Goal: Find contact information: Find contact information

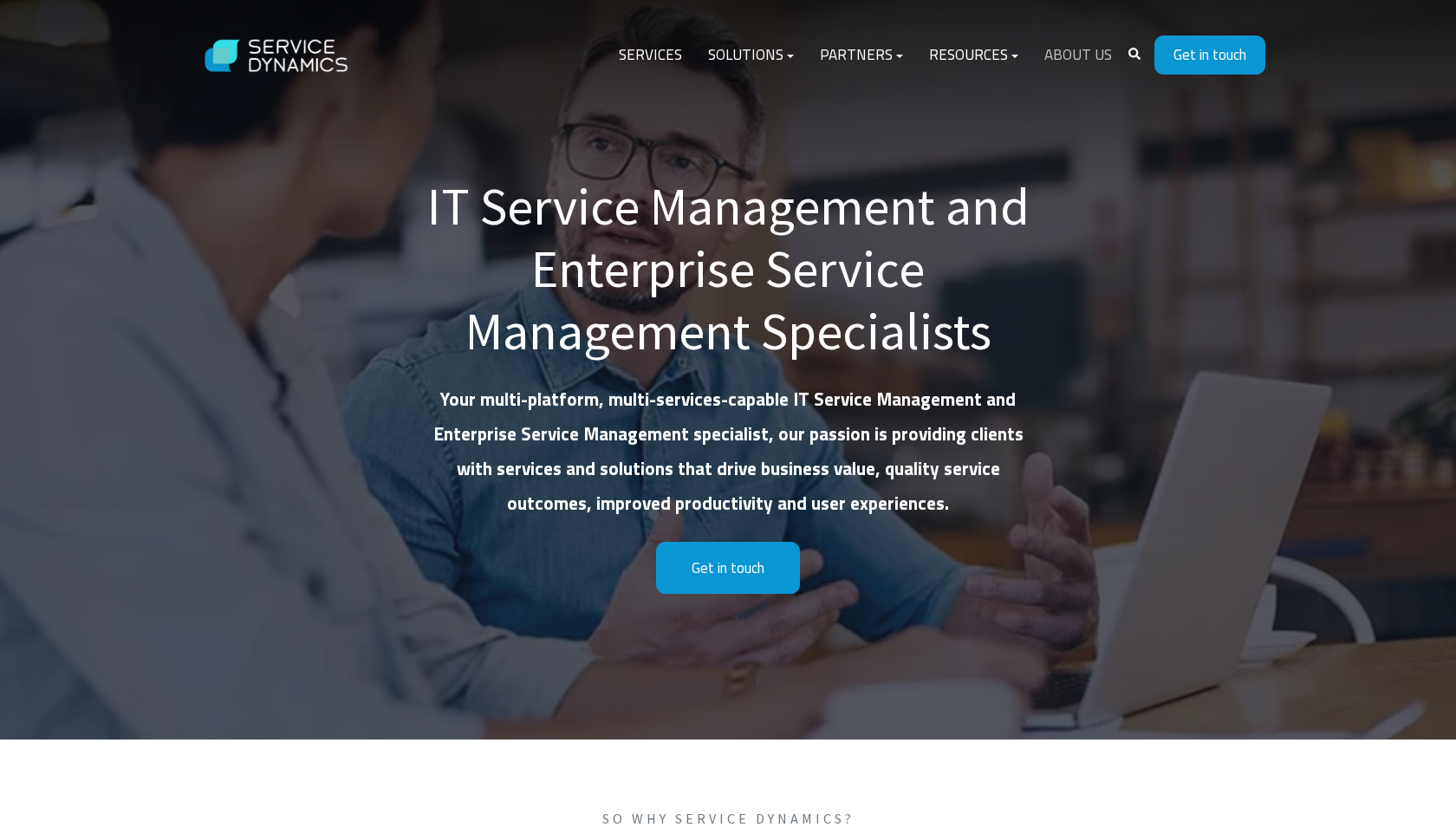
click at [1069, 56] on link "About Us" at bounding box center [1077, 55] width 93 height 42
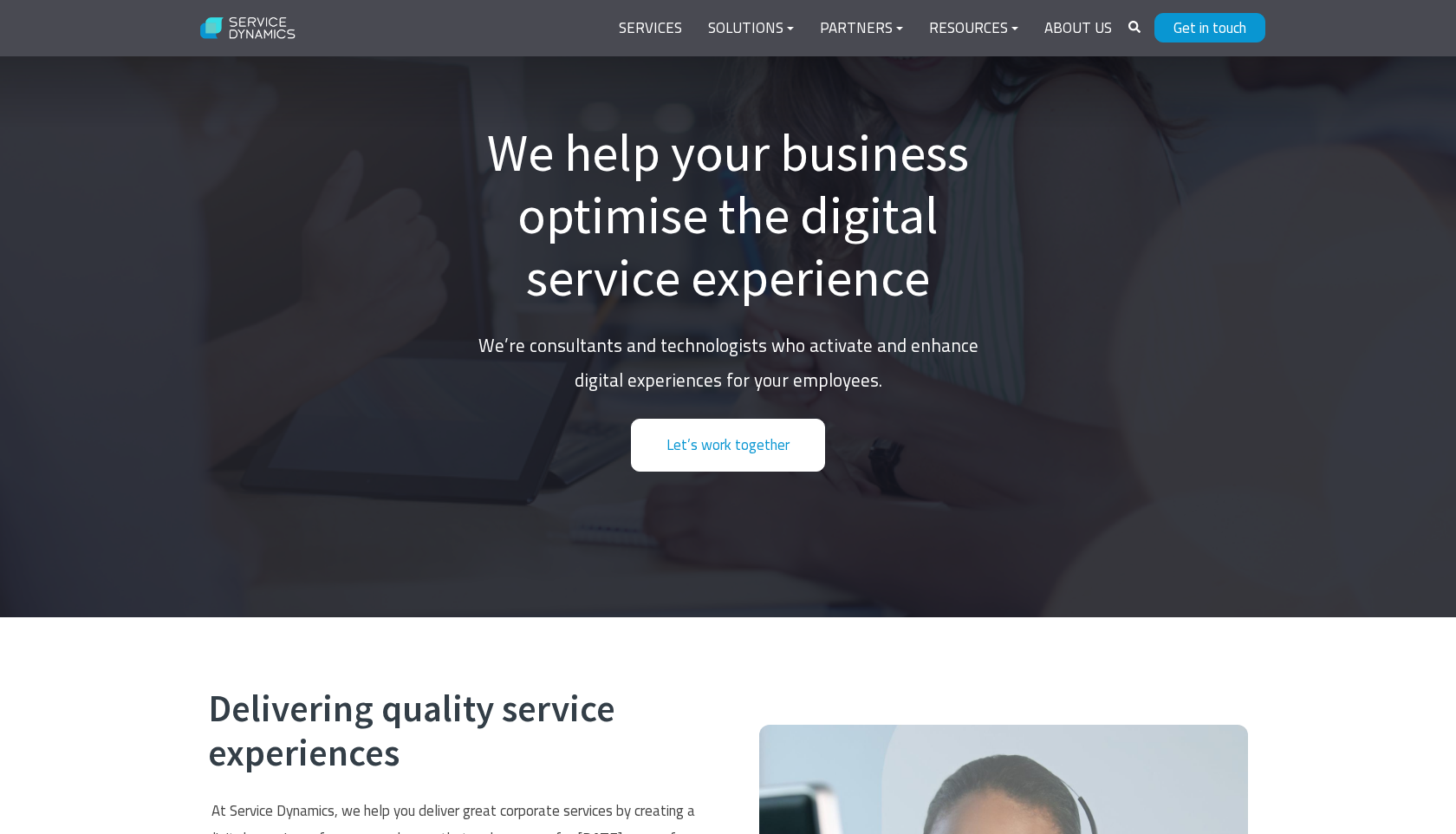
click at [766, 435] on link "Let’s work together" at bounding box center [728, 445] width 195 height 53
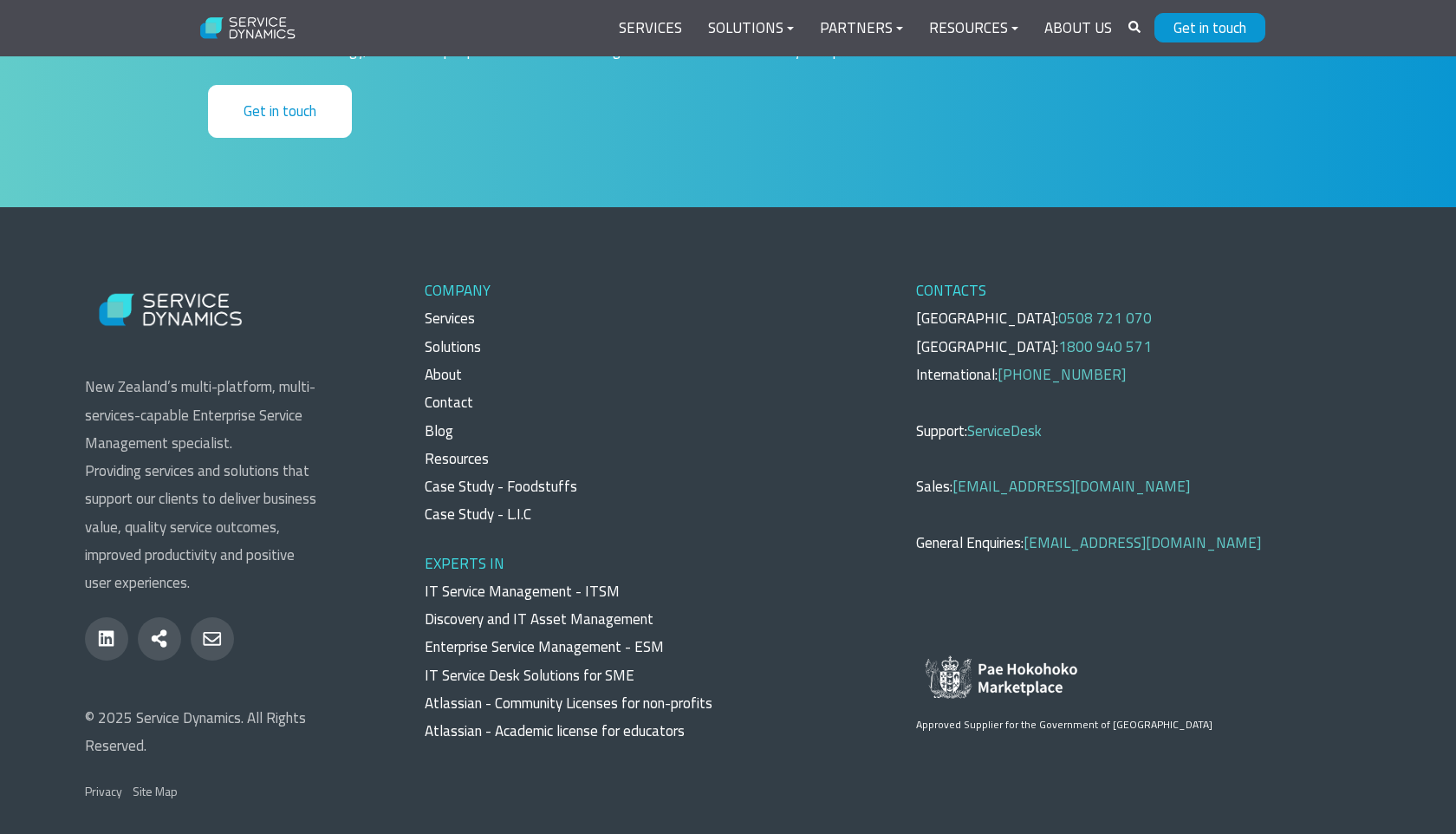
scroll to position [5482, 0]
